Goal: Transaction & Acquisition: Purchase product/service

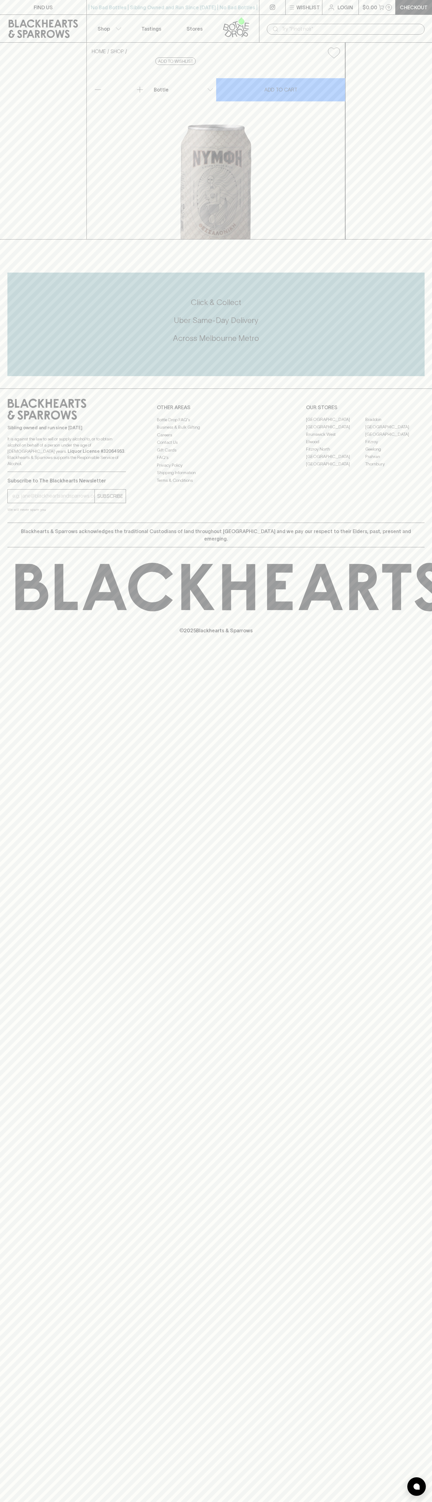
click at [124, 15] on button "Shop" at bounding box center [108, 29] width 43 height 28
click at [419, 366] on div at bounding box center [216, 751] width 432 height 1502
click at [7, 1502] on html "FIND US | No Bad Bottles | Sibling Owned and Run Since [DATE] | No Bad Bottles …" at bounding box center [216, 751] width 432 height 1502
click at [7, 998] on div at bounding box center [216, 751] width 432 height 1502
